Goal: Information Seeking & Learning: Learn about a topic

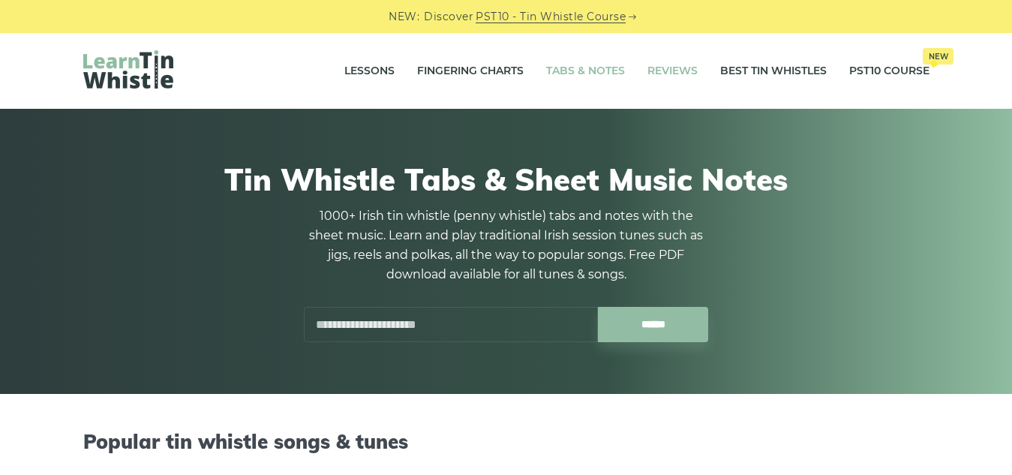
click at [662, 74] on link "Reviews" at bounding box center [672, 72] width 50 height 38
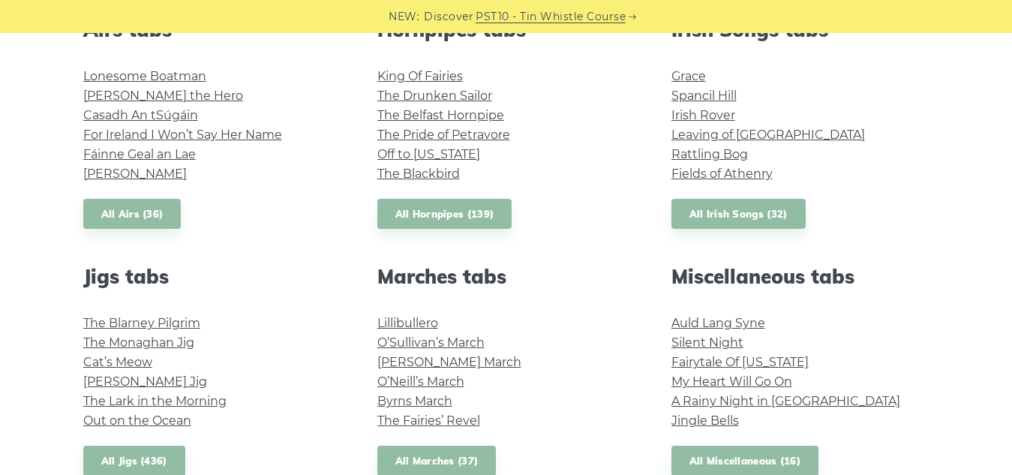
scroll to position [600, 0]
